Goal: Information Seeking & Learning: Learn about a topic

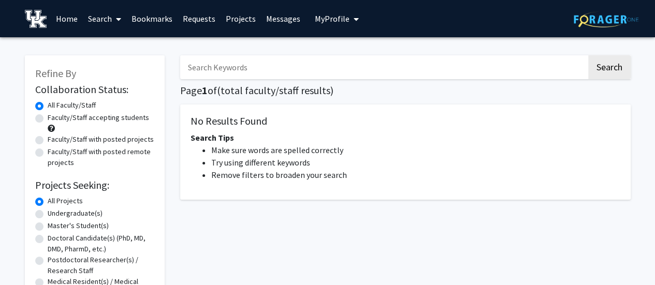
click at [374, 71] on input "Search Keywords" at bounding box center [383, 67] width 406 height 24
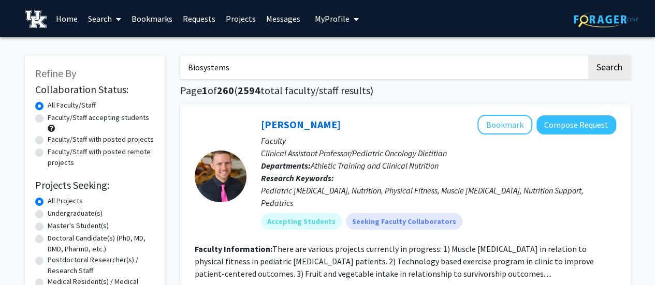
click at [588, 55] on button "Search" at bounding box center [609, 67] width 42 height 24
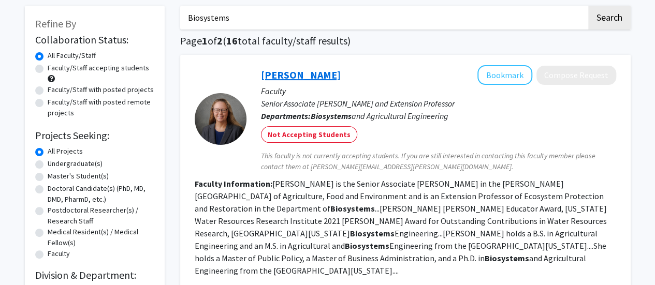
scroll to position [48, 0]
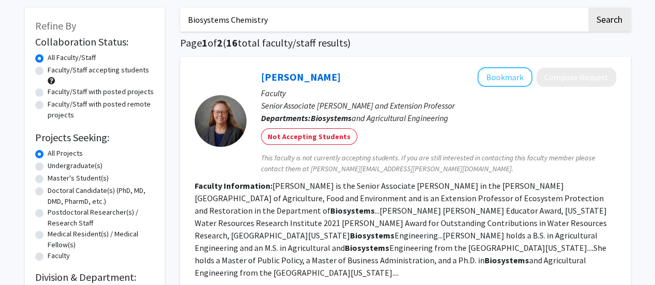
type input "Biosystems Chemistry"
click at [588, 8] on button "Search" at bounding box center [609, 20] width 42 height 24
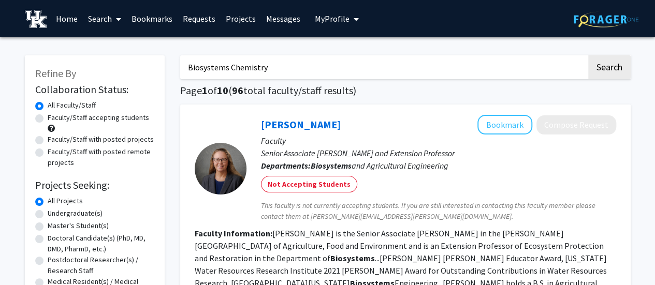
scroll to position [2, 0]
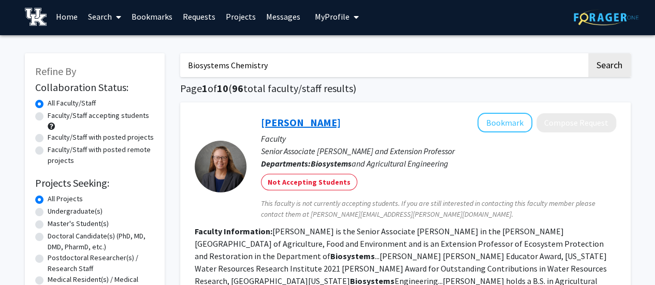
click at [310, 125] on link "[PERSON_NAME]" at bounding box center [301, 122] width 80 height 13
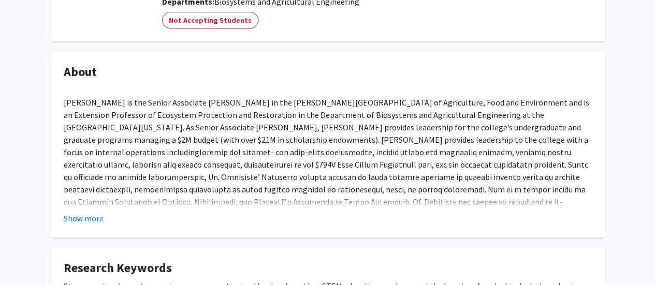
scroll to position [139, 0]
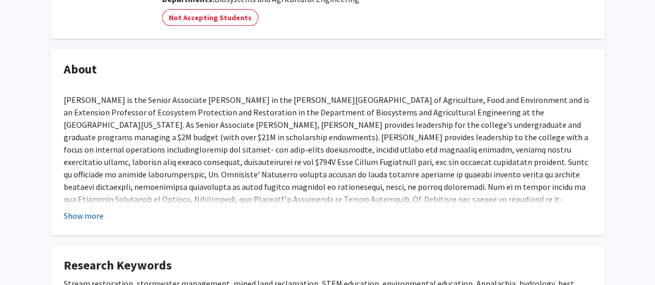
click at [78, 215] on button "Show more" at bounding box center [84, 216] width 40 height 12
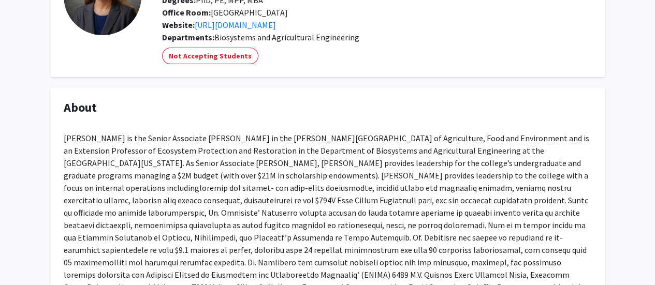
scroll to position [96, 0]
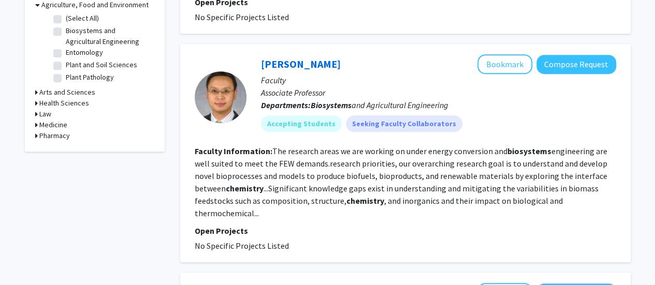
scroll to position [334, 0]
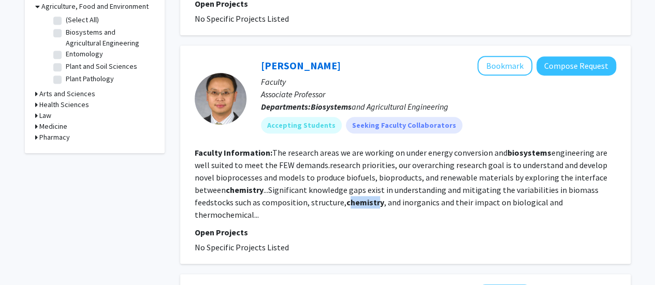
drag, startPoint x: 346, startPoint y: 190, endPoint x: 366, endPoint y: 190, distance: 20.2
click at [366, 197] on b "chemistry" at bounding box center [365, 202] width 38 height 10
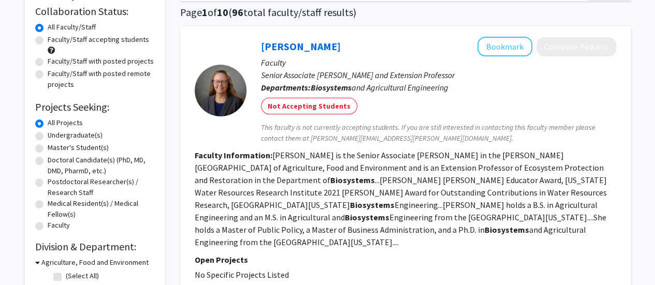
scroll to position [0, 0]
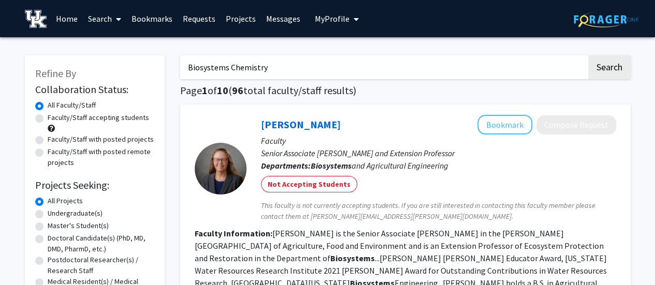
drag, startPoint x: 289, startPoint y: 71, endPoint x: 140, endPoint y: 68, distance: 149.6
click at [588, 55] on button "Search" at bounding box center [609, 67] width 42 height 24
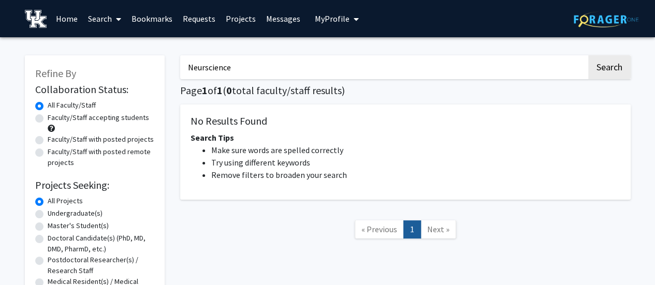
click at [195, 66] on input "Neurscience" at bounding box center [383, 67] width 406 height 24
type input "Neuroscience"
click at [619, 67] on button "Search" at bounding box center [609, 67] width 42 height 24
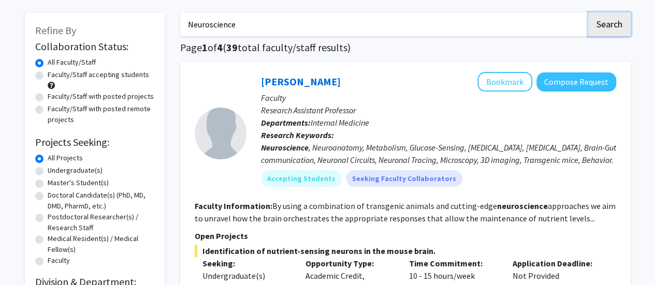
scroll to position [42, 0]
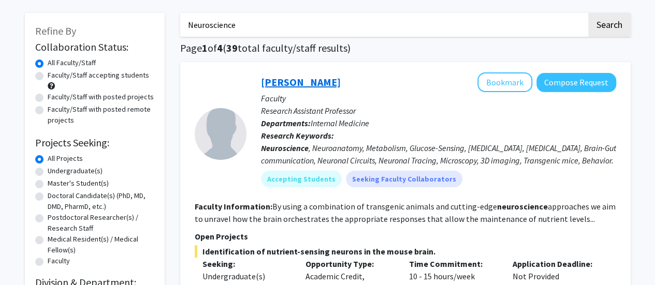
click at [297, 85] on link "[PERSON_NAME]" at bounding box center [301, 82] width 80 height 13
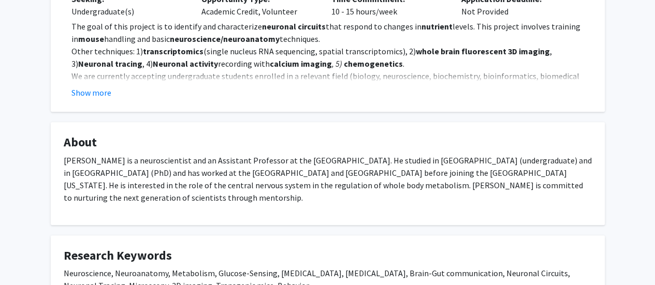
scroll to position [240, 0]
drag, startPoint x: 280, startPoint y: 243, endPoint x: 79, endPoint y: 89, distance: 253.7
click at [79, 89] on button "Show more" at bounding box center [91, 92] width 40 height 12
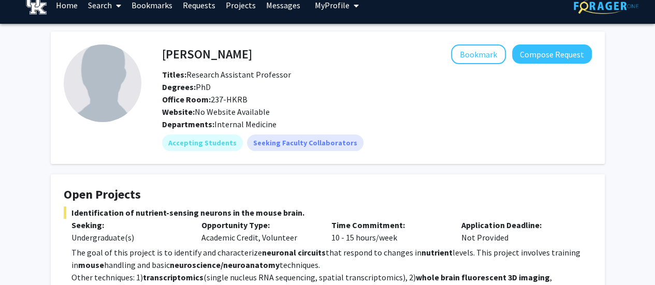
scroll to position [0, 0]
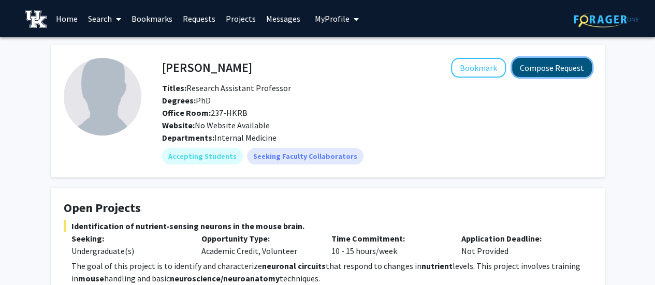
click at [559, 63] on button "Compose Request" at bounding box center [552, 67] width 80 height 19
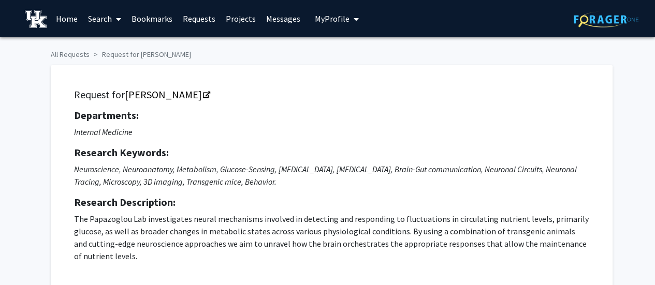
click at [65, 11] on link "Home" at bounding box center [67, 19] width 32 height 36
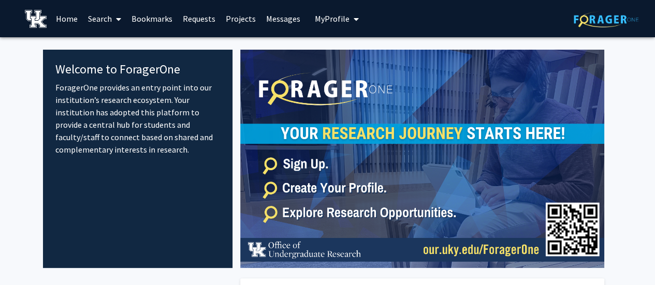
click at [31, 14] on img at bounding box center [36, 19] width 22 height 18
click at [64, 19] on link "Home" at bounding box center [67, 19] width 32 height 36
click at [584, 18] on img at bounding box center [605, 19] width 65 height 16
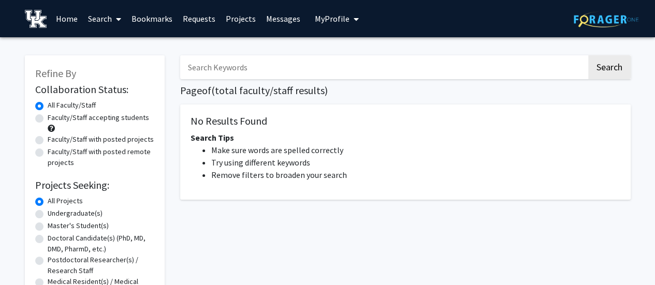
click at [244, 75] on input "Search Keywords" at bounding box center [383, 67] width 406 height 24
click at [588, 55] on button "Search" at bounding box center [609, 67] width 42 height 24
click at [595, 68] on button "Search" at bounding box center [609, 67] width 42 height 24
click at [317, 62] on input "Neuroscience" at bounding box center [383, 67] width 406 height 24
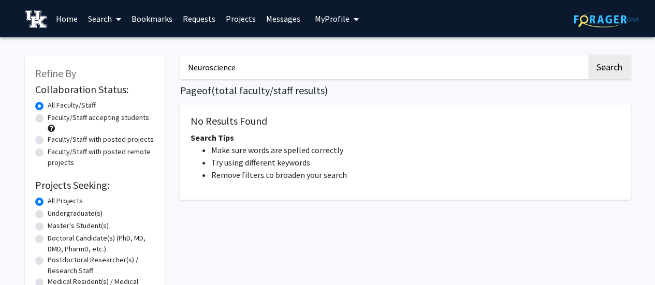
click at [588, 55] on button "Search" at bounding box center [609, 67] width 42 height 24
type input "N"
type input "Biology"
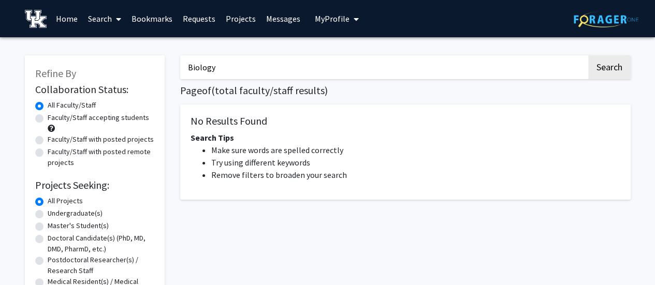
click at [588, 55] on button "Search" at bounding box center [609, 67] width 42 height 24
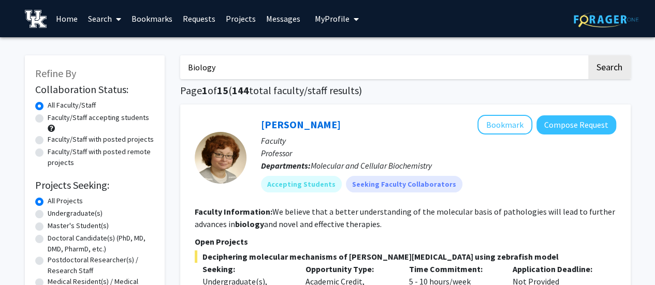
click at [212, 68] on input "Biology" at bounding box center [383, 67] width 406 height 24
click at [588, 55] on button "Search" at bounding box center [609, 67] width 42 height 24
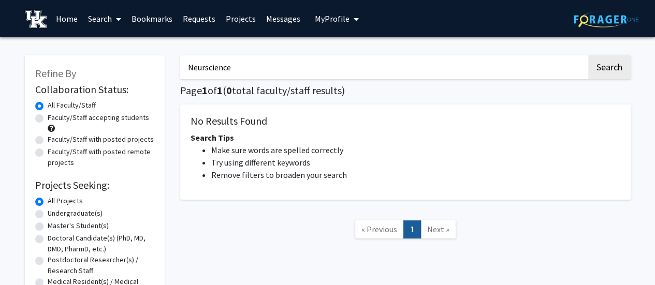
click at [212, 68] on input "Neurscience" at bounding box center [383, 67] width 406 height 24
click at [588, 55] on button "Search" at bounding box center [609, 67] width 42 height 24
click at [199, 73] on input "Neurscience" at bounding box center [383, 67] width 406 height 24
click at [588, 55] on button "Search" at bounding box center [609, 67] width 42 height 24
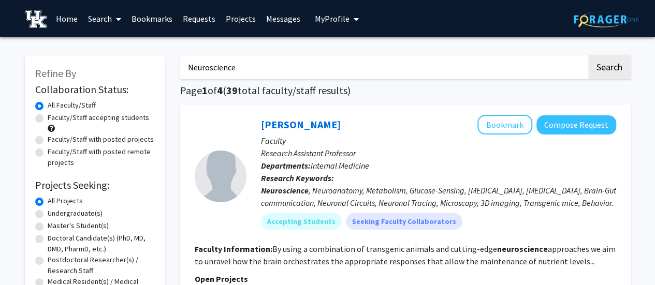
click at [220, 70] on input "Neuroscience" at bounding box center [383, 67] width 406 height 24
type input "epidemiology"
click at [588, 55] on button "Search" at bounding box center [609, 67] width 42 height 24
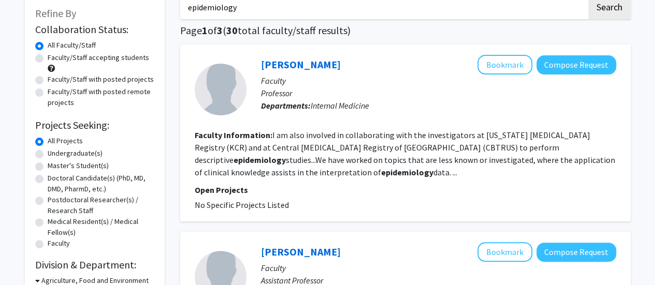
scroll to position [81, 0]
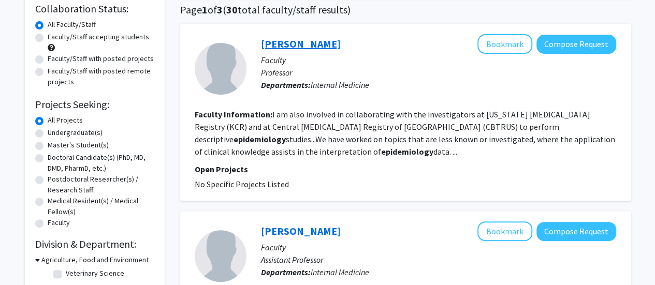
click at [294, 42] on link "John Villano" at bounding box center [301, 43] width 80 height 13
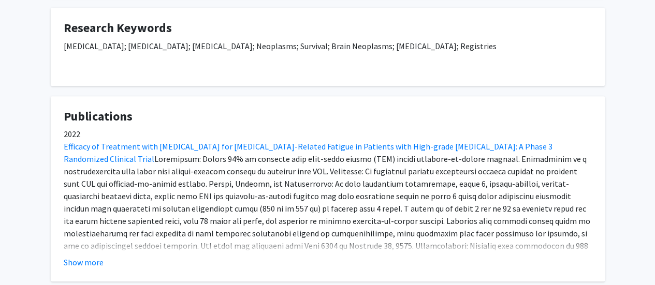
scroll to position [344, 0]
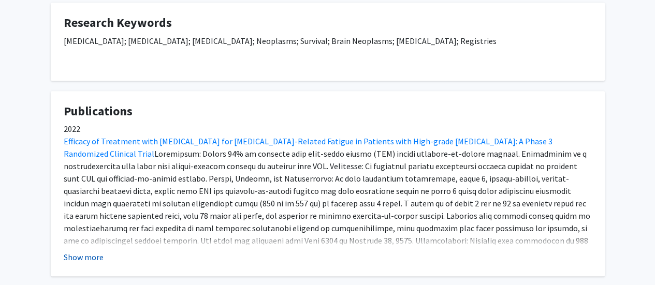
click at [90, 251] on button "Show more" at bounding box center [84, 257] width 40 height 12
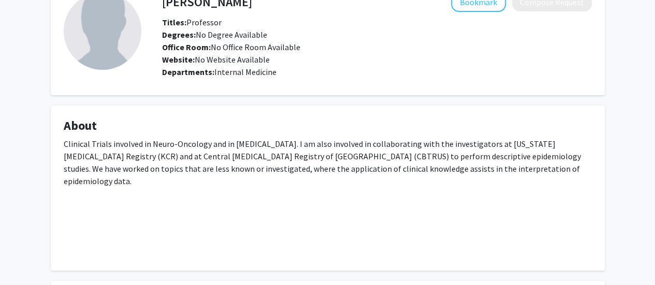
scroll to position [0, 0]
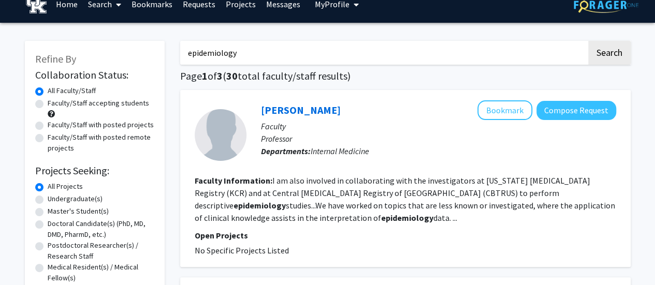
scroll to position [12, 0]
